Goal: Navigation & Orientation: Find specific page/section

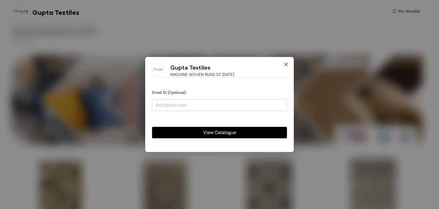
click at [289, 62] on span "Close" at bounding box center [285, 64] width 15 height 15
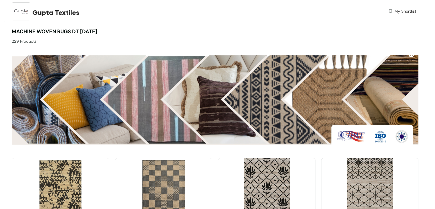
drag, startPoint x: 13, startPoint y: 30, endPoint x: 112, endPoint y: 32, distance: 99.2
click at [112, 32] on div "MACHINE WOVEN RUGS DT 15-04-2025 229 Products" at bounding box center [113, 36] width 203 height 17
copy span "MACHINE WOVEN RUGS DT 15-04-2025"
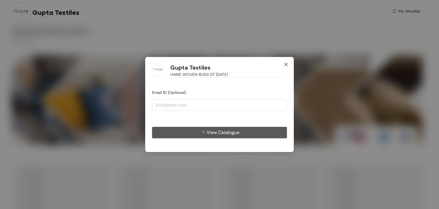
click at [286, 63] on icon "close" at bounding box center [286, 64] width 5 height 5
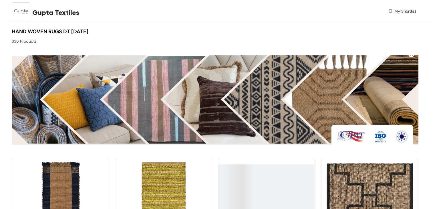
drag, startPoint x: 11, startPoint y: 29, endPoint x: 107, endPoint y: 32, distance: 96.0
click at [107, 32] on div "HAND WOVEN RUGS DT 15-04-2025 336 Products" at bounding box center [113, 36] width 203 height 17
copy span "HAND WOVEN RUGS DT 15-04-2025"
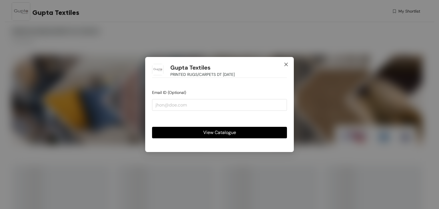
click at [287, 65] on icon "close" at bounding box center [286, 64] width 5 height 5
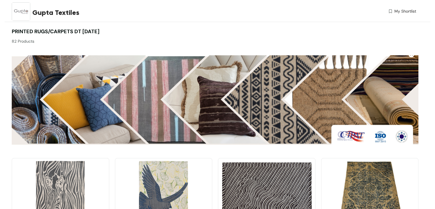
drag, startPoint x: 13, startPoint y: 30, endPoint x: 117, endPoint y: 30, distance: 104.3
click at [117, 30] on div "PRINTED RUGS/CARPETS DT 15-05-2025 82 Products" at bounding box center [113, 36] width 203 height 17
copy span "PRINTED RUGS/CARPETS DT 15-05-2025"
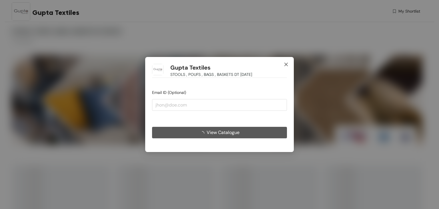
drag, startPoint x: 287, startPoint y: 66, endPoint x: 282, endPoint y: 68, distance: 5.3
click at [287, 65] on icon "close" at bounding box center [286, 64] width 5 height 5
